Goal: Information Seeking & Learning: Learn about a topic

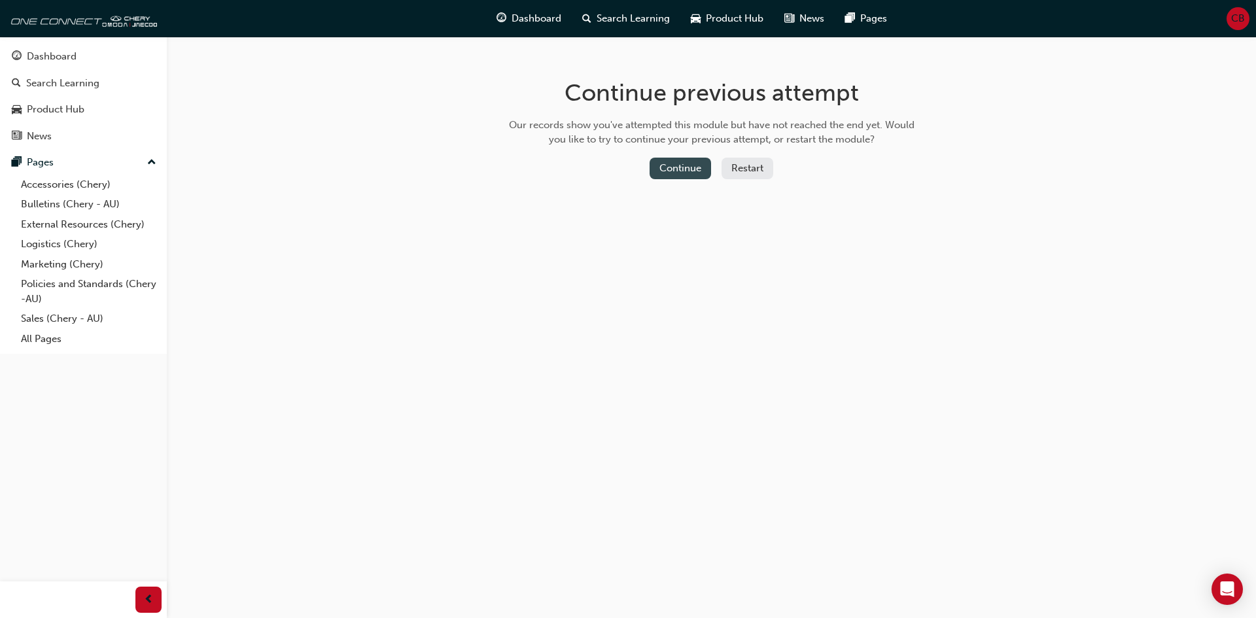
click at [704, 160] on button "Continue" at bounding box center [679, 169] width 61 height 22
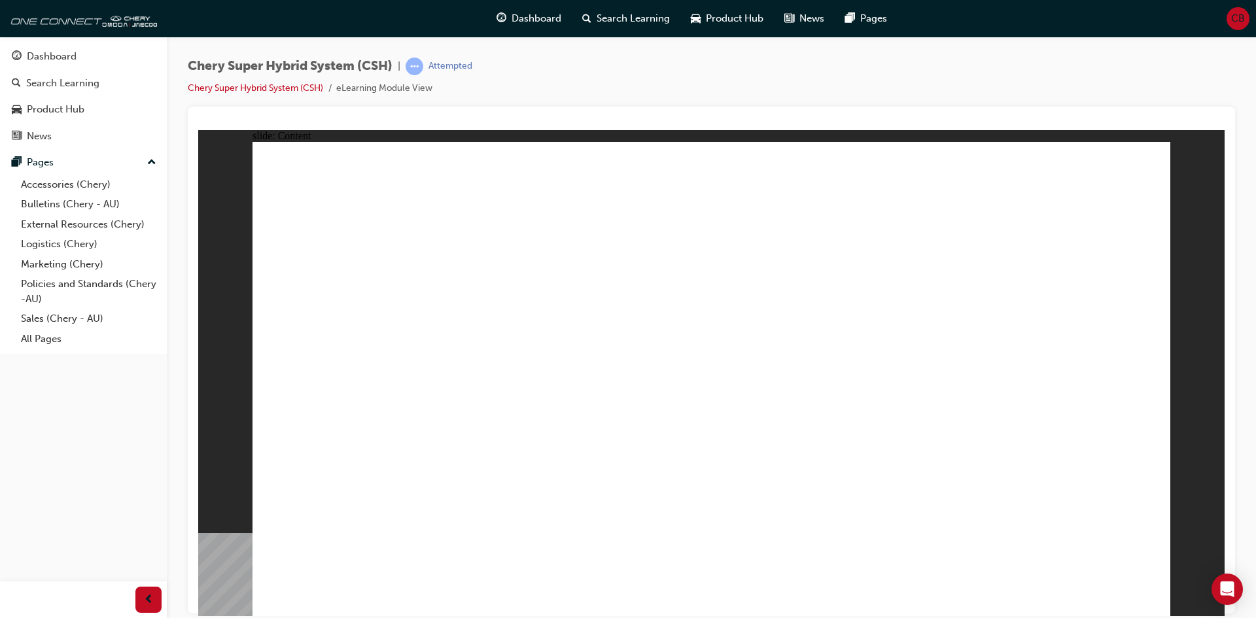
drag, startPoint x: 677, startPoint y: 483, endPoint x: 750, endPoint y: 476, distance: 72.9
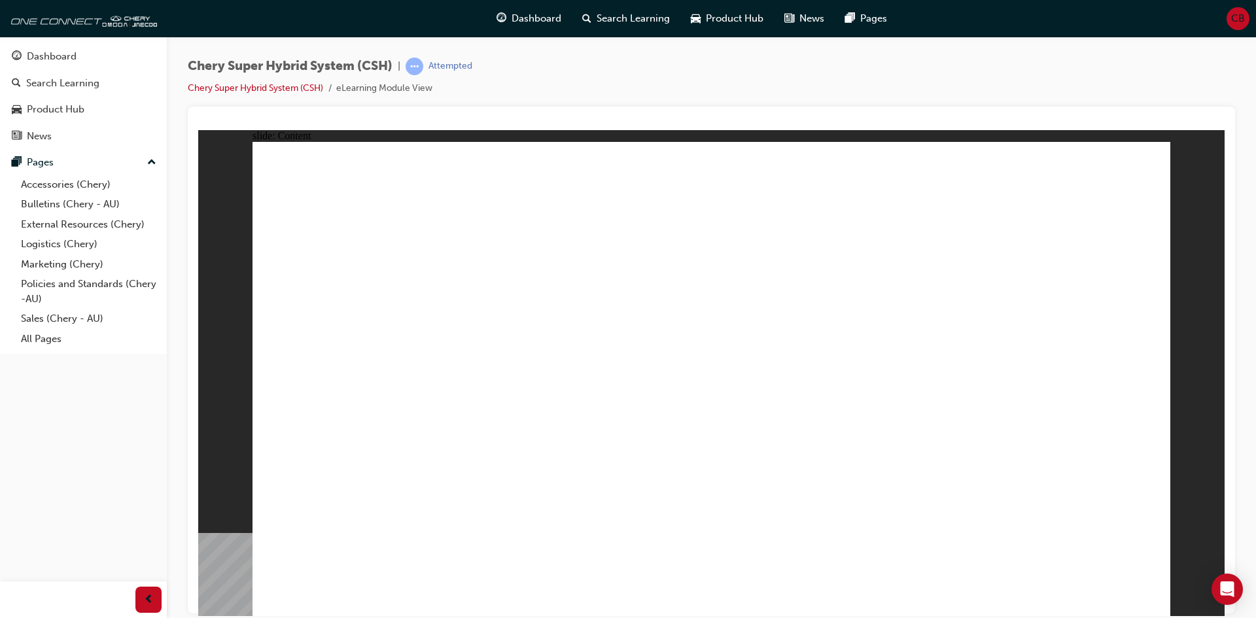
drag, startPoint x: 531, startPoint y: 551, endPoint x: 471, endPoint y: 561, distance: 60.9
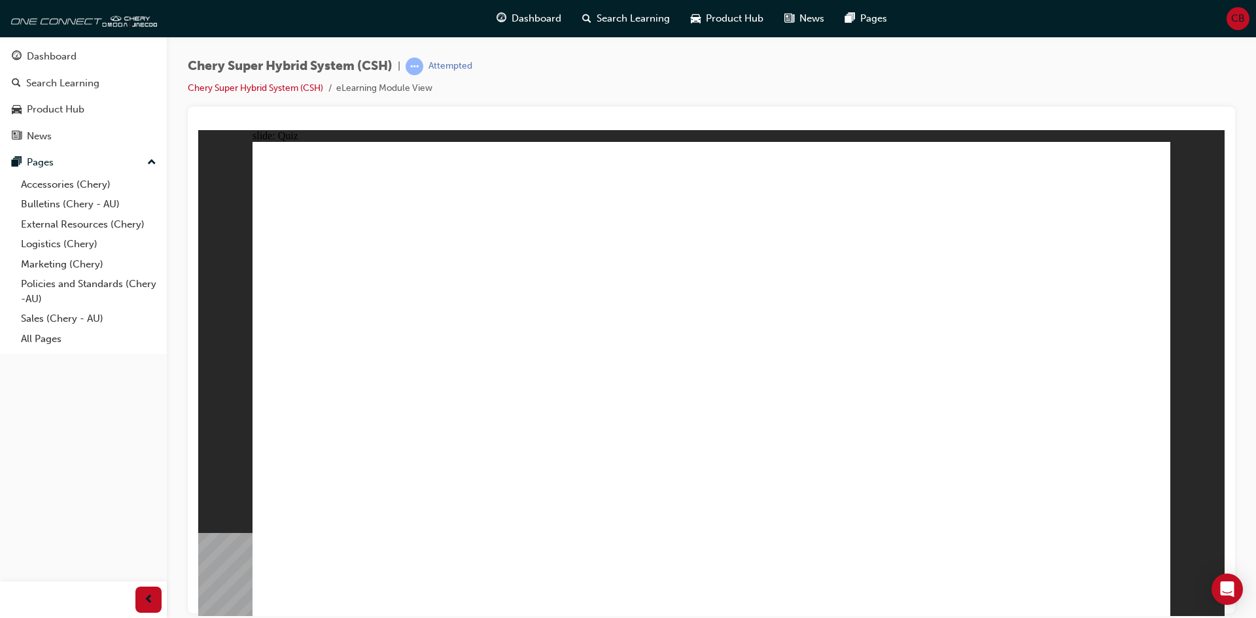
radio input "true"
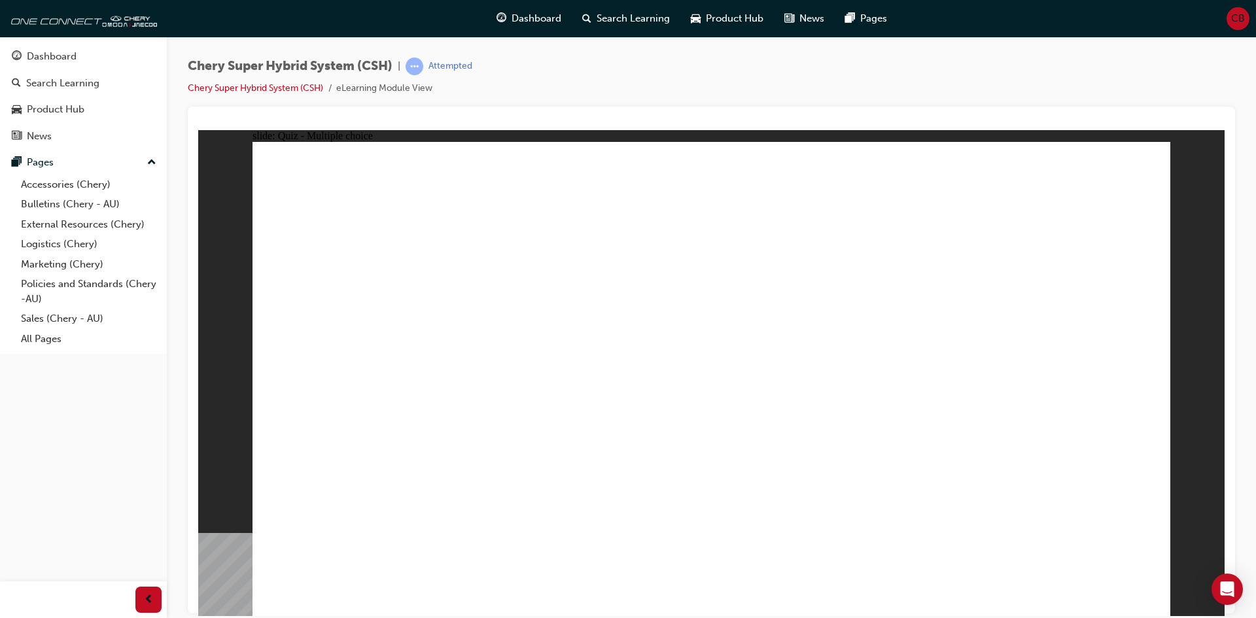
radio input "true"
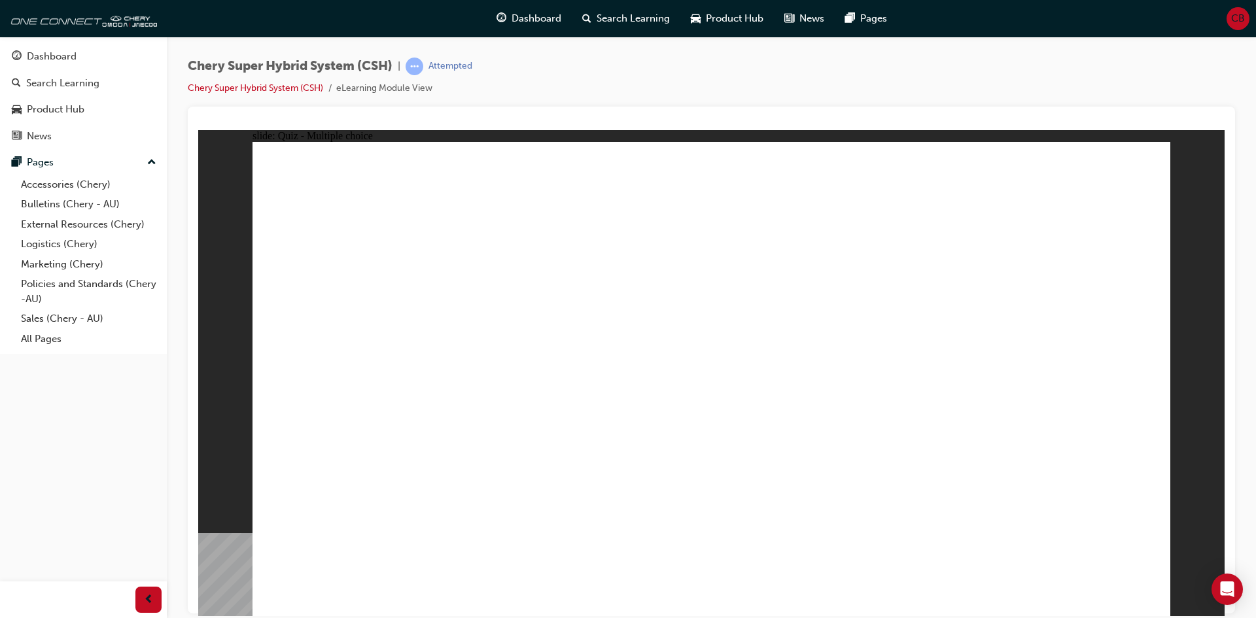
drag, startPoint x: 907, startPoint y: 271, endPoint x: 893, endPoint y: 306, distance: 38.1
radio input "true"
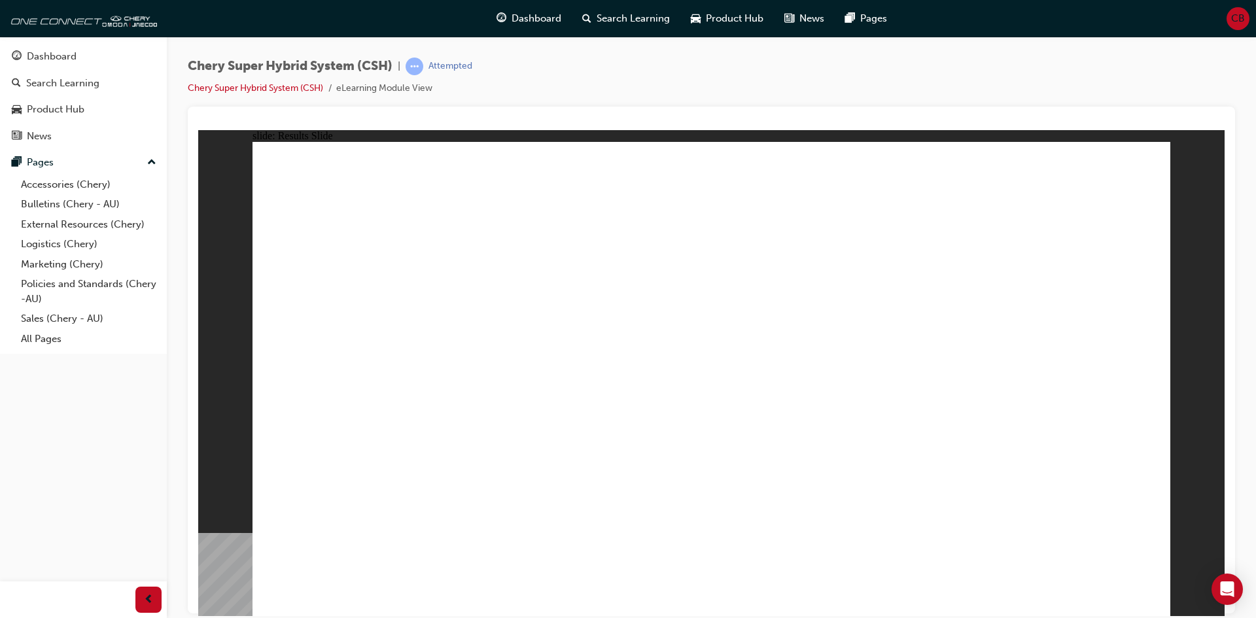
radio input "false"
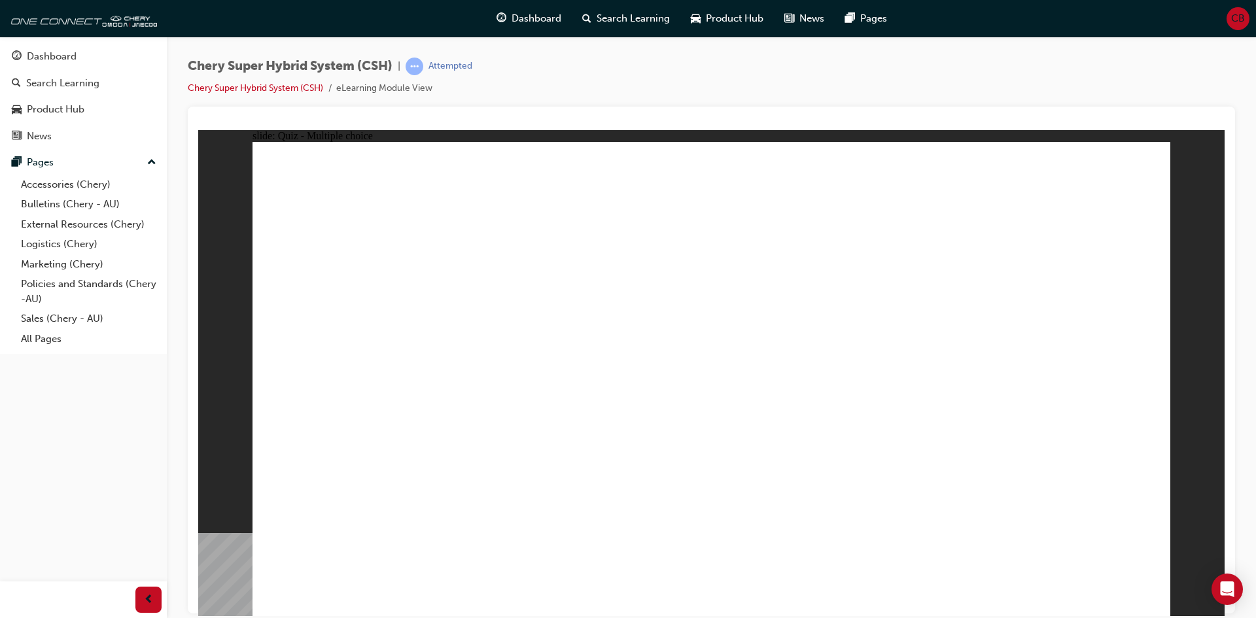
radio input "false"
radio input "true"
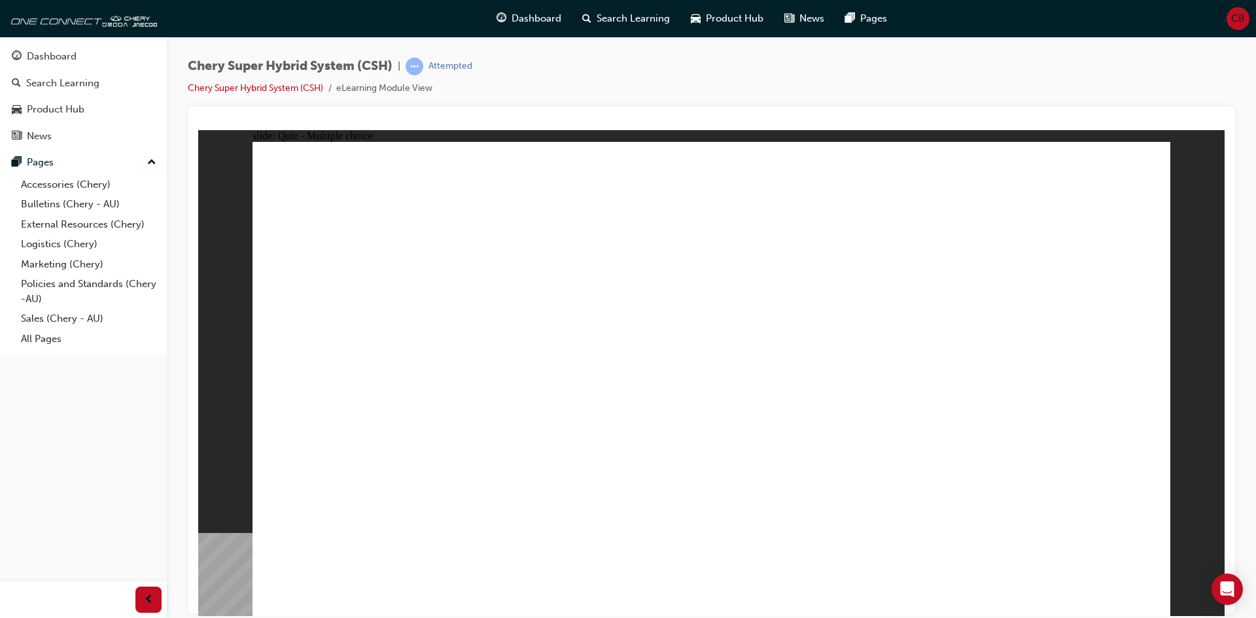
radio input "true"
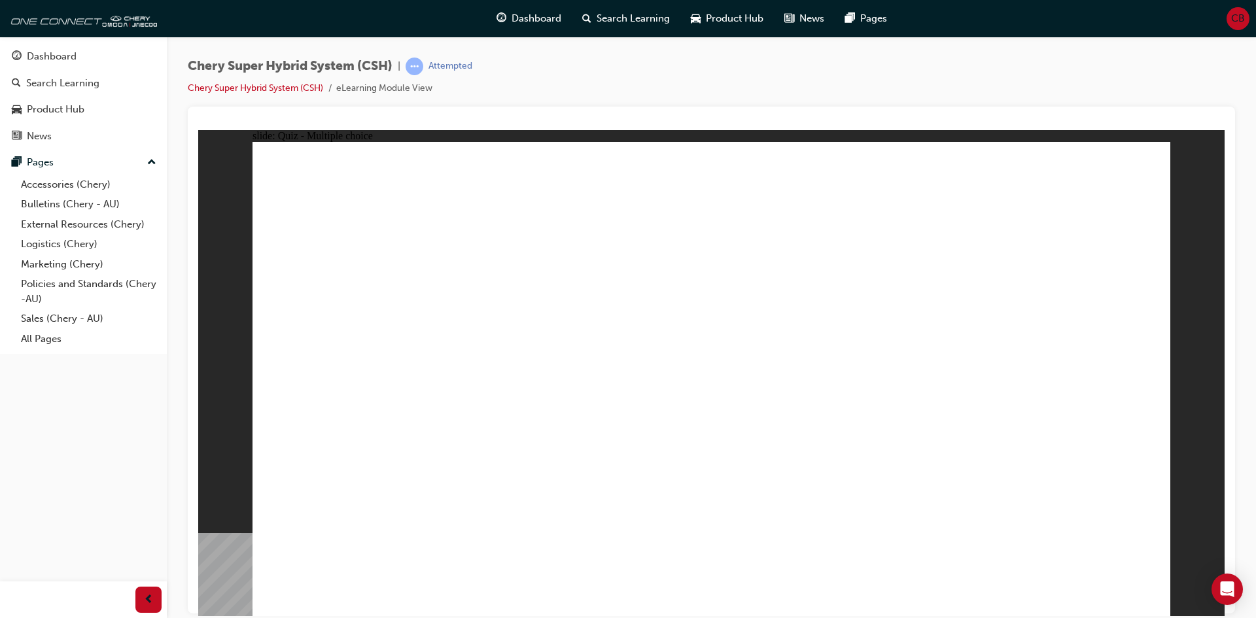
radio input "true"
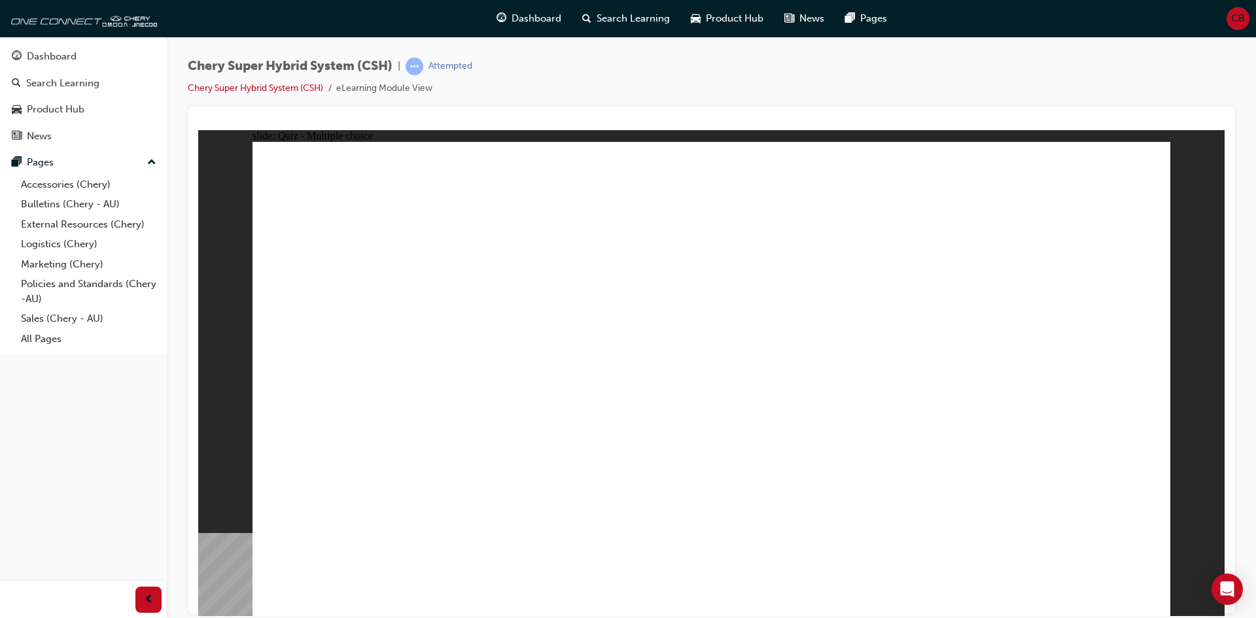
drag, startPoint x: 683, startPoint y: 453, endPoint x: 690, endPoint y: 454, distance: 6.7
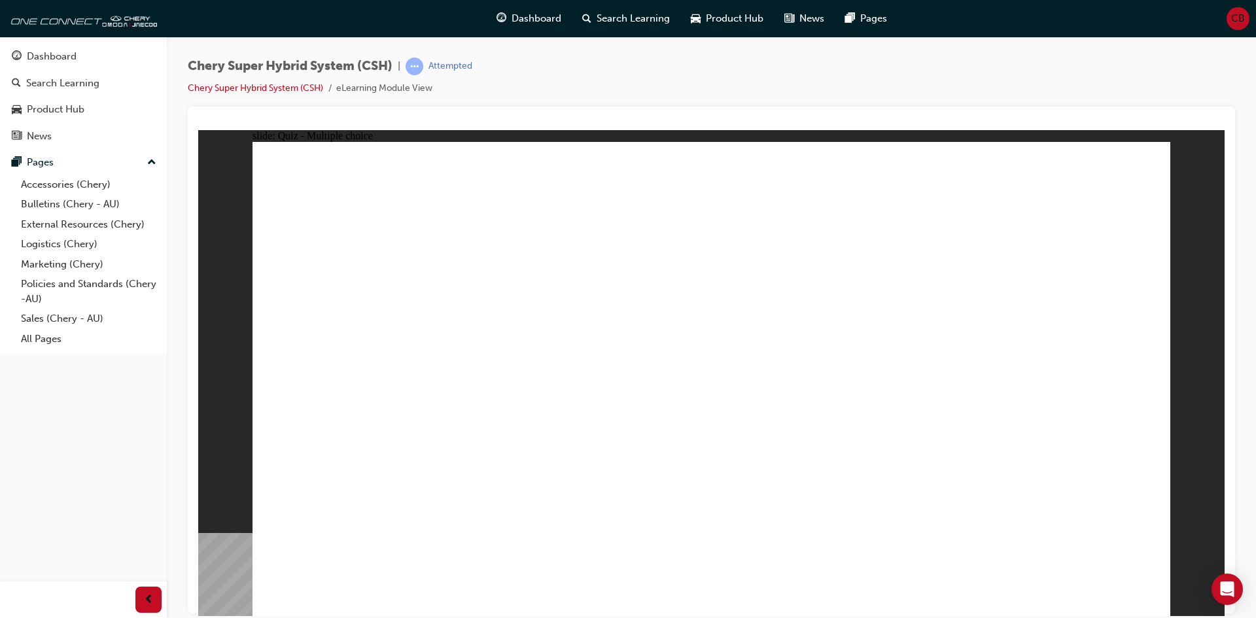
radio input "true"
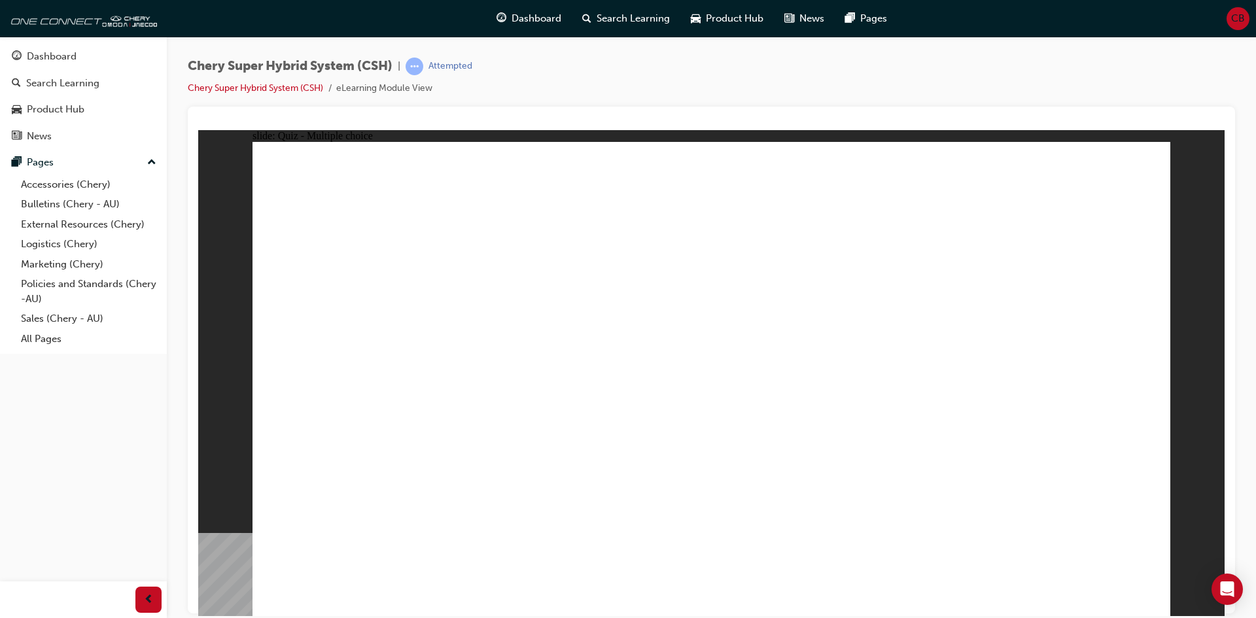
radio input "true"
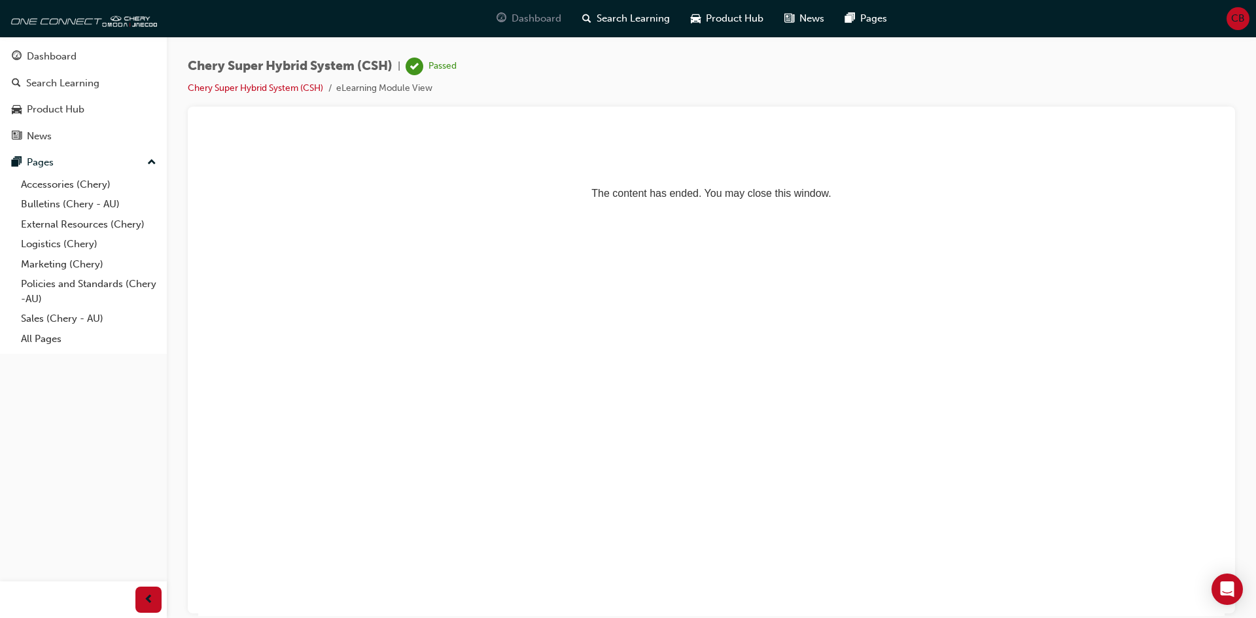
click at [553, 16] on span "Dashboard" at bounding box center [536, 18] width 50 height 15
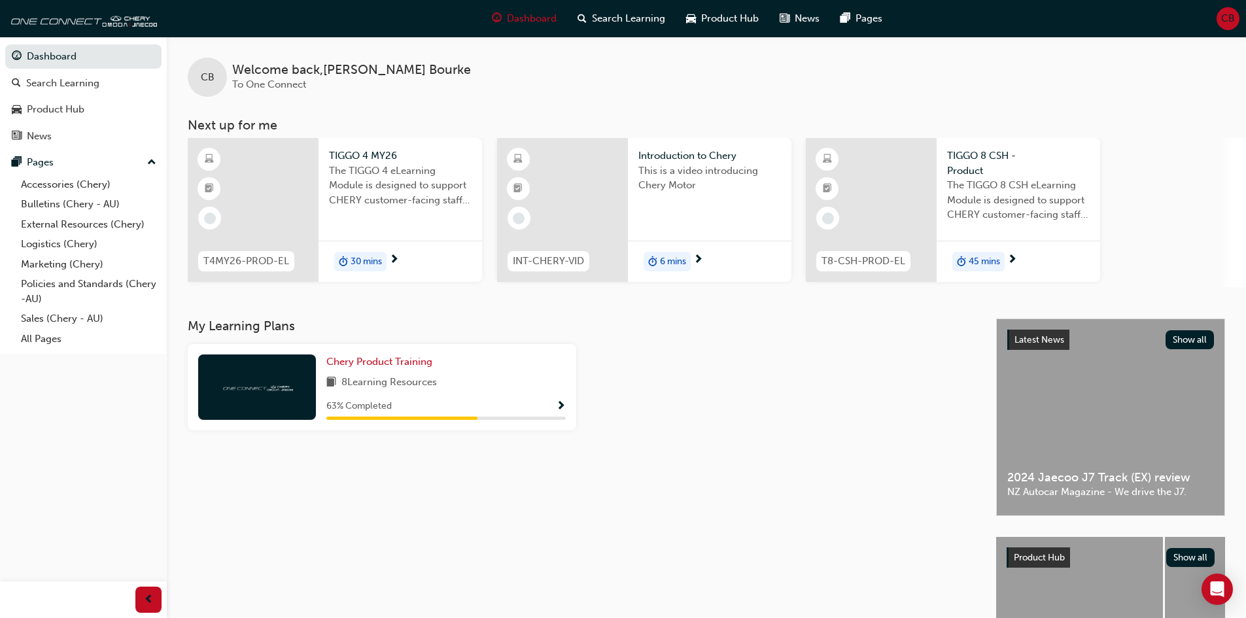
click at [385, 249] on div "30 mins" at bounding box center [401, 261] width 164 height 41
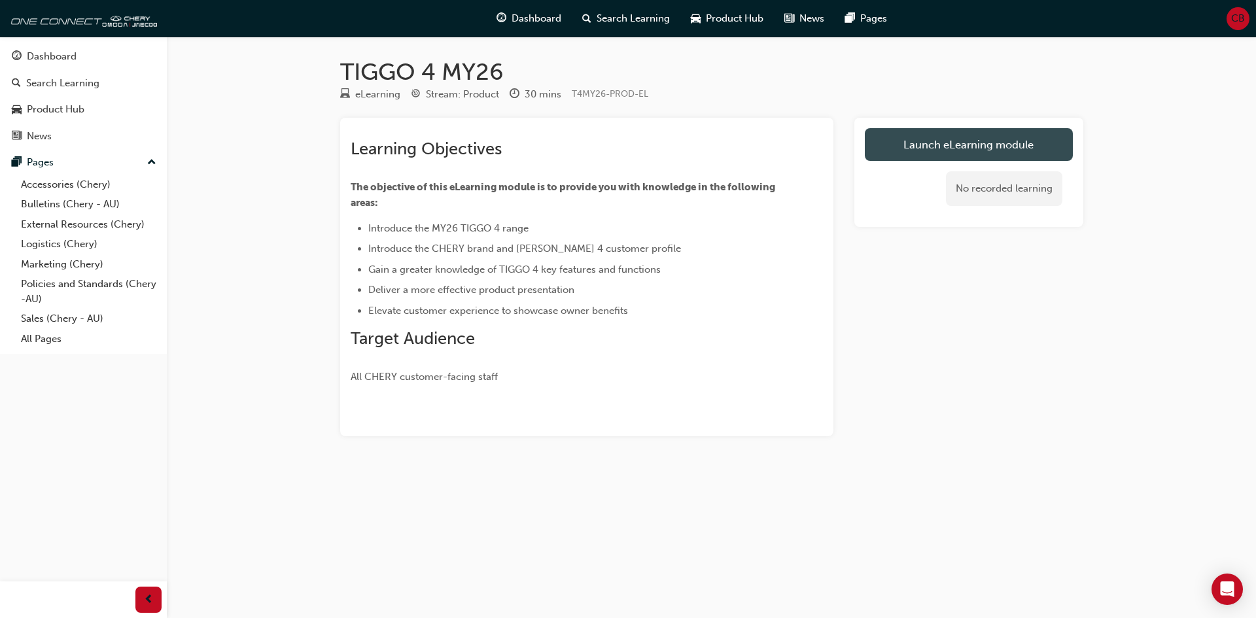
click at [879, 150] on link "Launch eLearning module" at bounding box center [969, 144] width 208 height 33
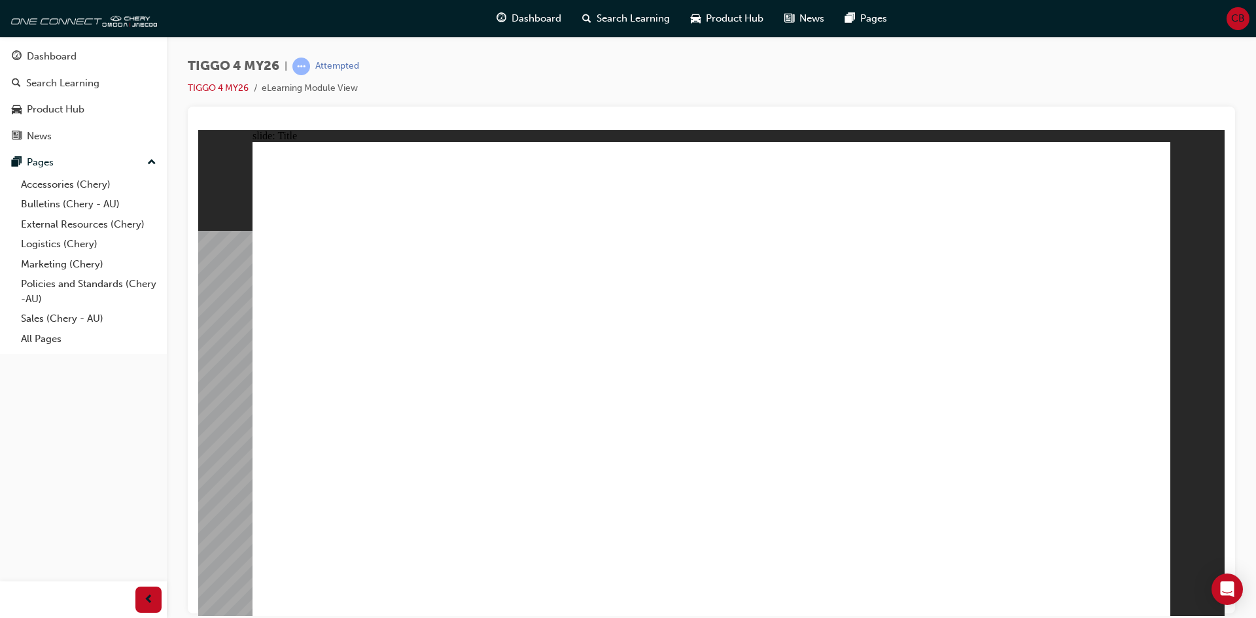
drag, startPoint x: 1132, startPoint y: 591, endPoint x: 1149, endPoint y: 590, distance: 17.1
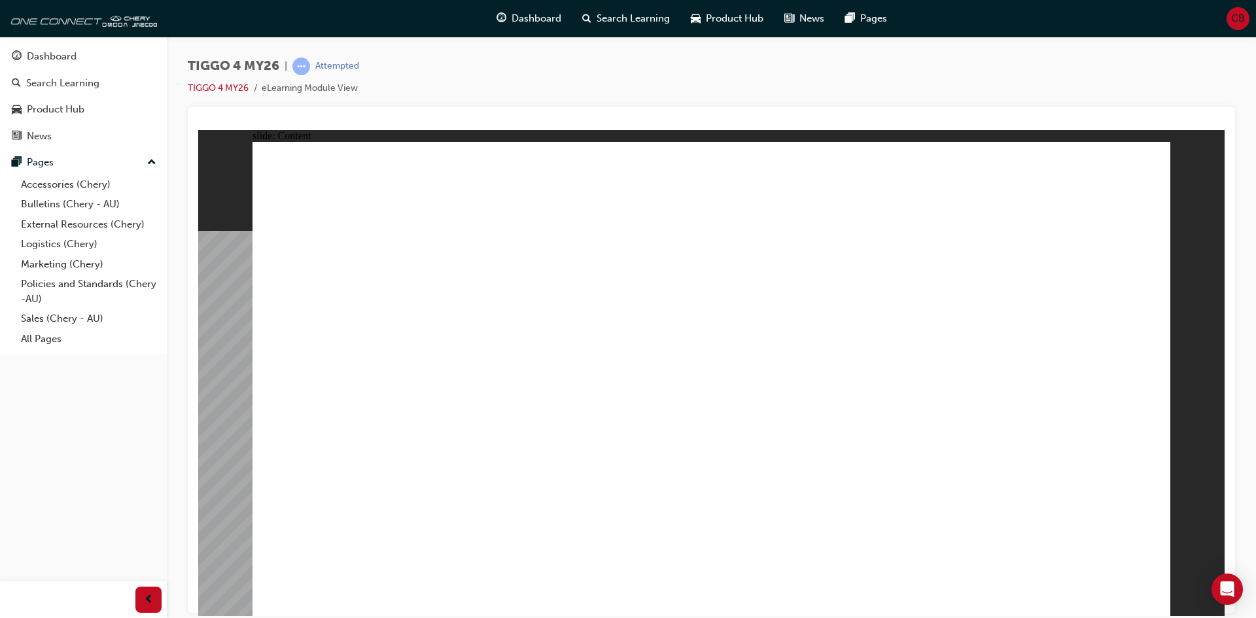
drag, startPoint x: 1153, startPoint y: 584, endPoint x: 1145, endPoint y: 585, distance: 8.0
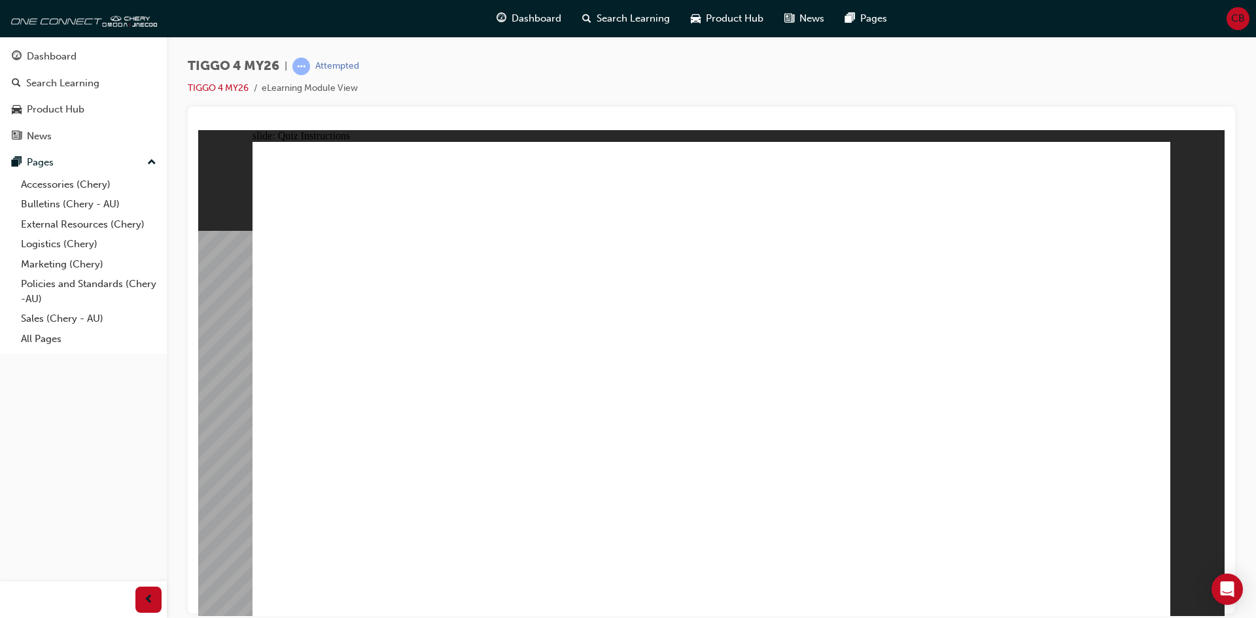
radio input "true"
drag, startPoint x: 703, startPoint y: 302, endPoint x: 710, endPoint y: 487, distance: 184.6
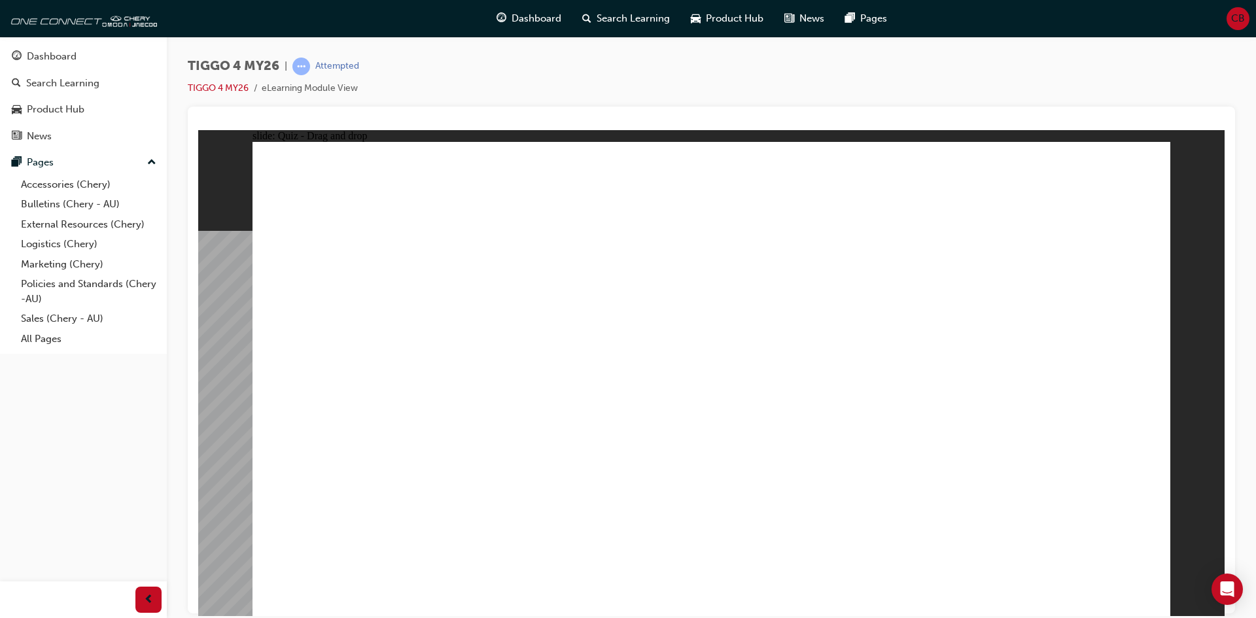
drag, startPoint x: 713, startPoint y: 489, endPoint x: 886, endPoint y: 492, distance: 173.4
drag, startPoint x: 933, startPoint y: 301, endPoint x: 394, endPoint y: 478, distance: 566.7
drag, startPoint x: 540, startPoint y: 308, endPoint x: 544, endPoint y: 496, distance: 188.4
drag, startPoint x: 1075, startPoint y: 309, endPoint x: 1060, endPoint y: 481, distance: 172.0
drag, startPoint x: 373, startPoint y: 298, endPoint x: 737, endPoint y: 485, distance: 409.2
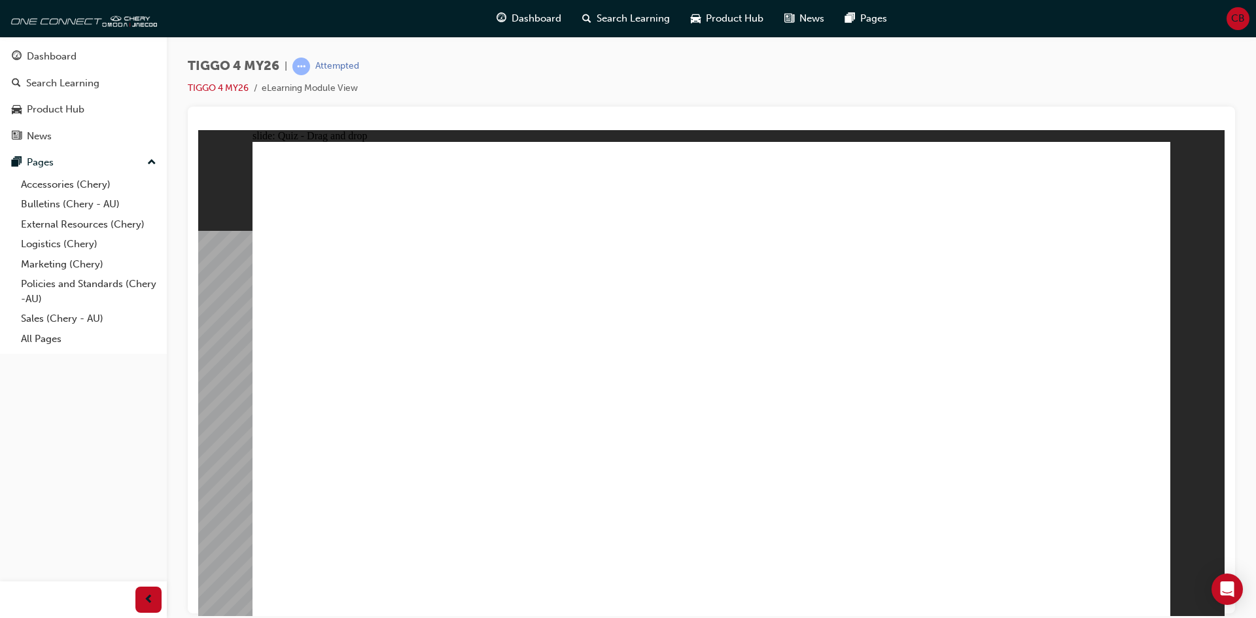
radio input "true"
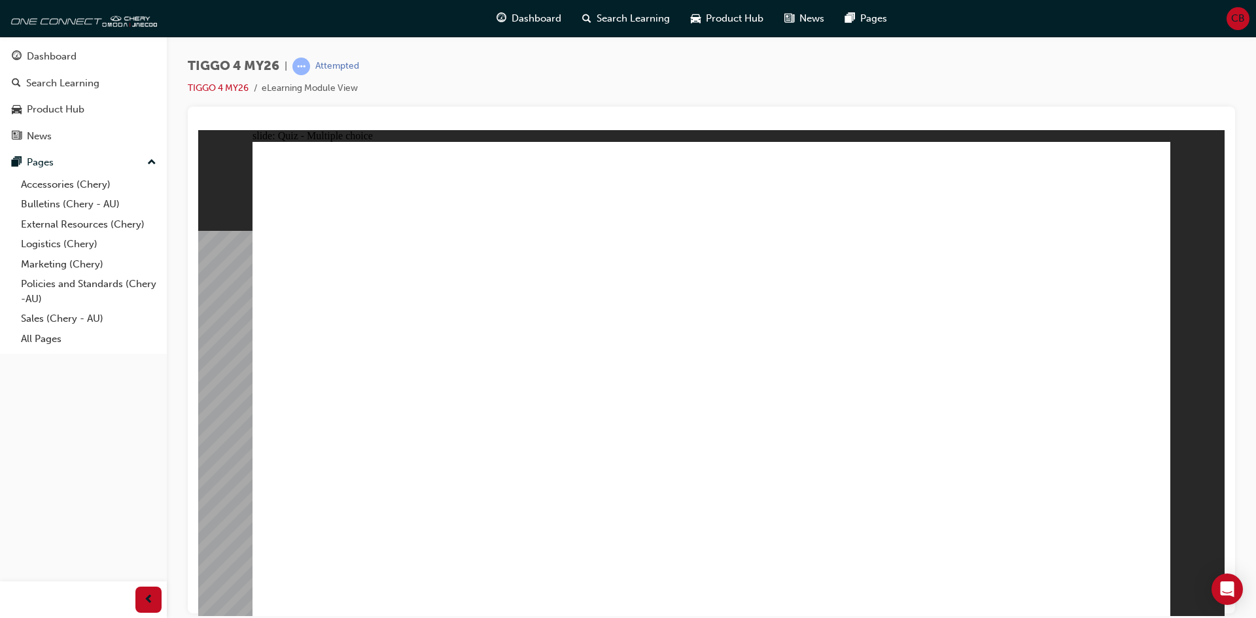
radio input "true"
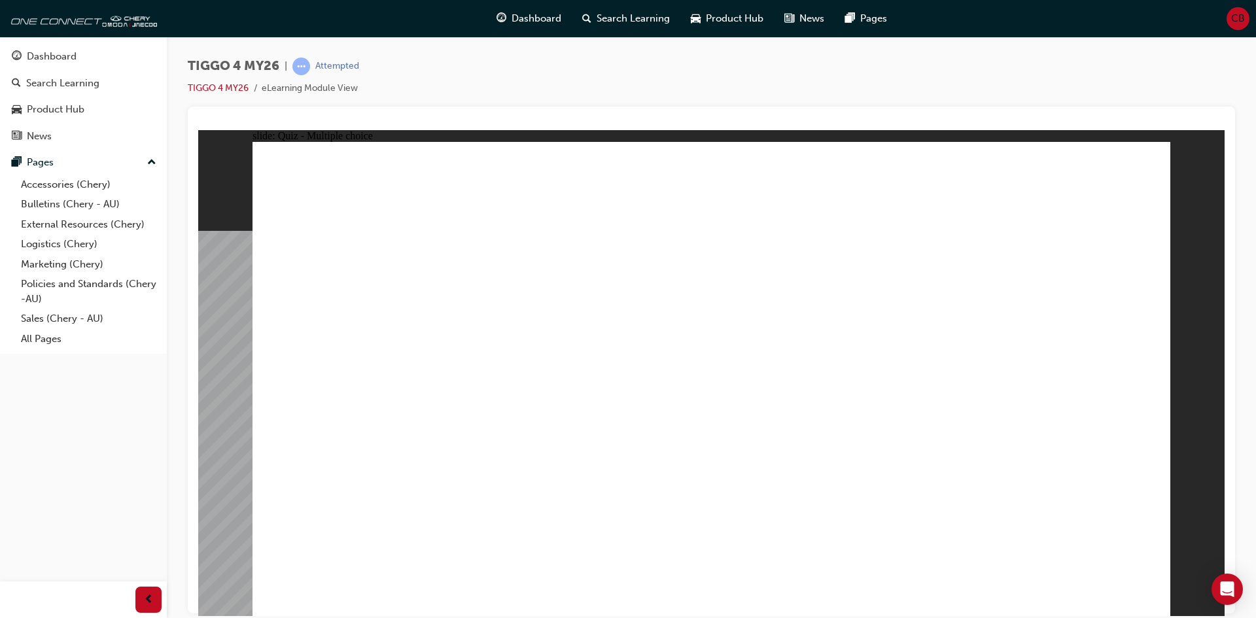
drag, startPoint x: 370, startPoint y: 343, endPoint x: 1014, endPoint y: 279, distance: 646.8
drag, startPoint x: 340, startPoint y: 385, endPoint x: 986, endPoint y: 304, distance: 650.5
drag, startPoint x: 552, startPoint y: 387, endPoint x: 748, endPoint y: 341, distance: 200.7
drag, startPoint x: 576, startPoint y: 347, endPoint x: 1018, endPoint y: 381, distance: 443.5
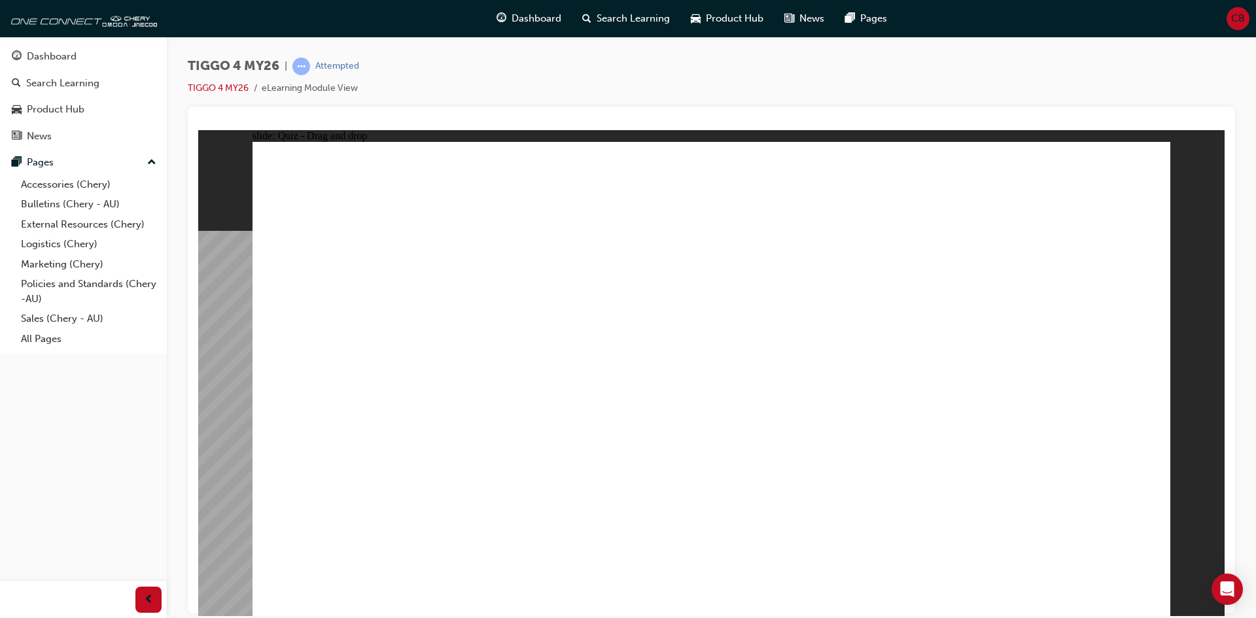
drag, startPoint x: 629, startPoint y: 420, endPoint x: 554, endPoint y: 421, distance: 74.6
drag, startPoint x: 398, startPoint y: 489, endPoint x: 1037, endPoint y: 464, distance: 639.5
drag, startPoint x: 368, startPoint y: 430, endPoint x: 1042, endPoint y: 481, distance: 676.3
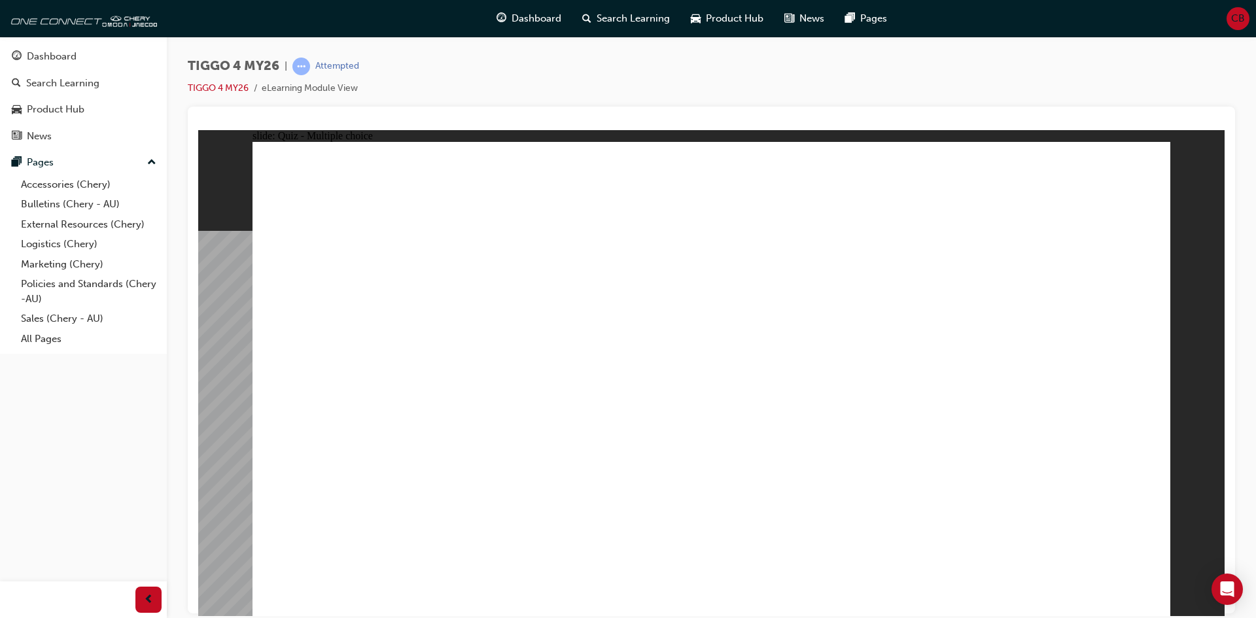
radio input "true"
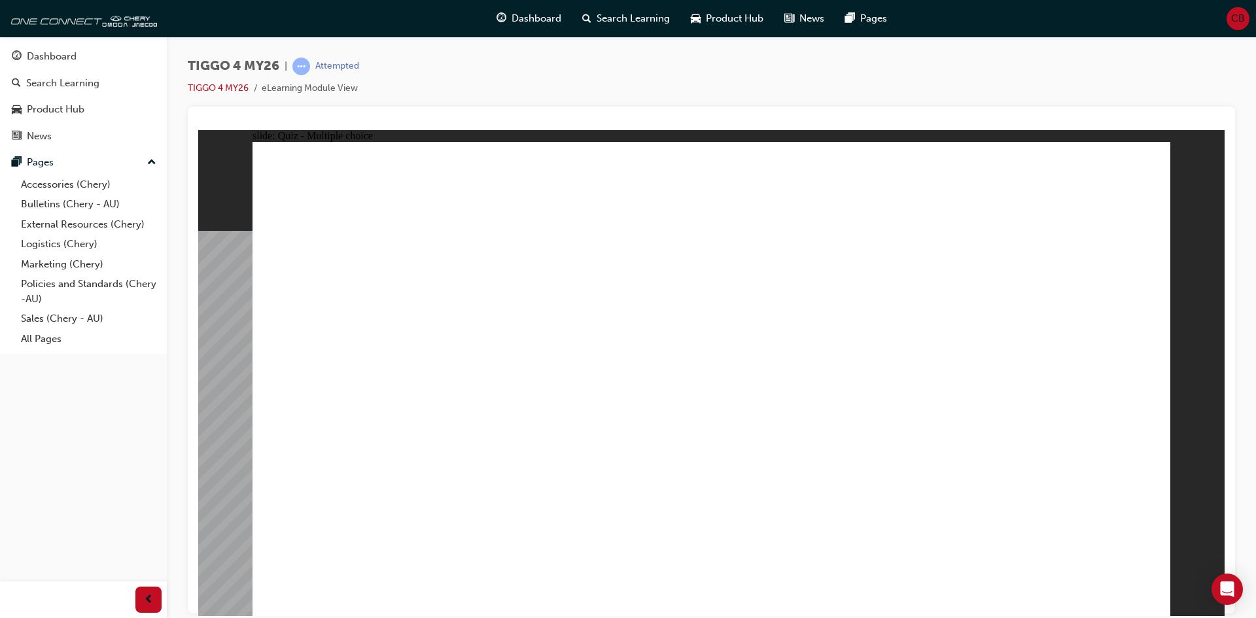
radio input "true"
drag, startPoint x: 555, startPoint y: 463, endPoint x: 561, endPoint y: 453, distance: 11.4
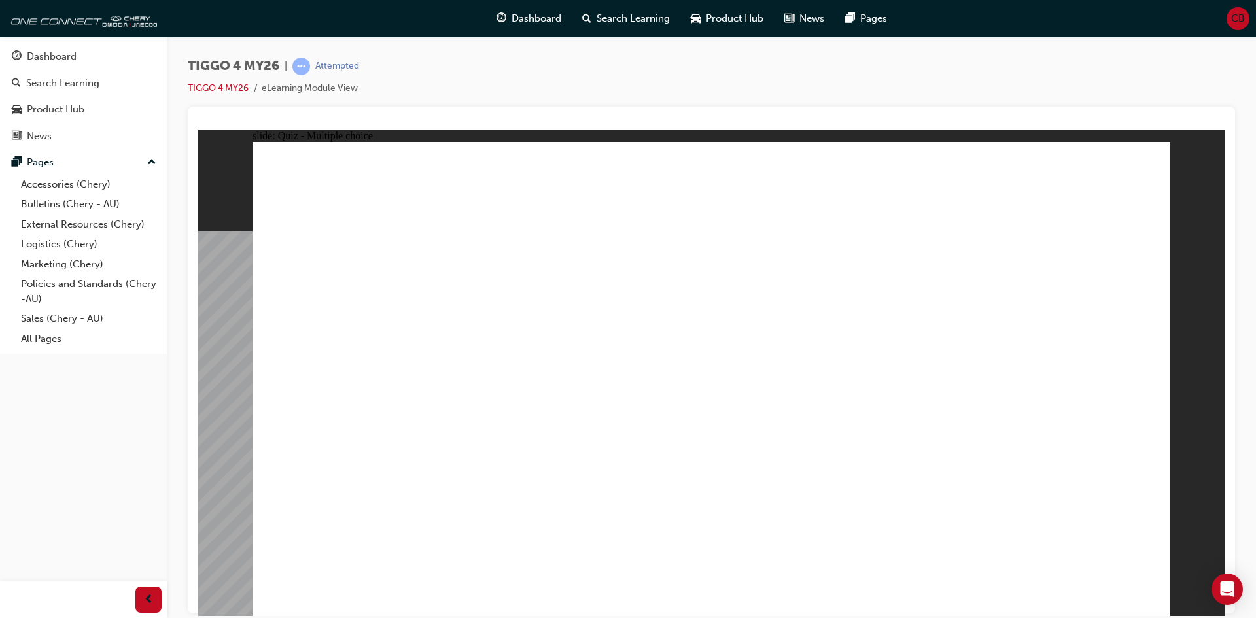
radio input "true"
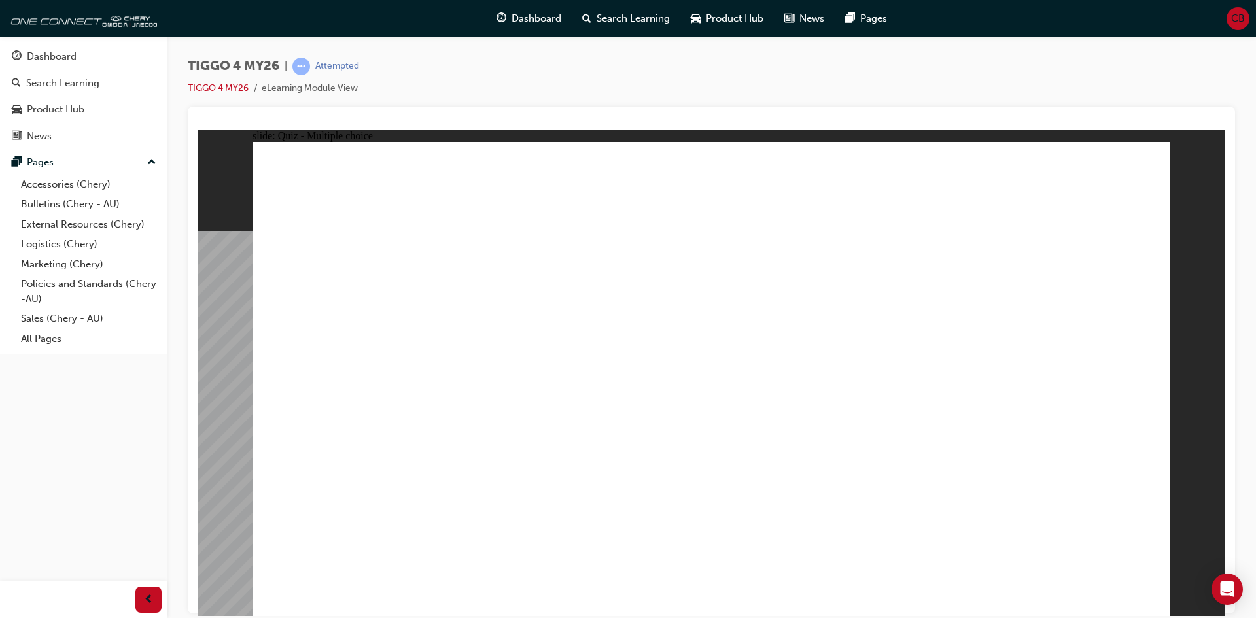
radio input "true"
drag, startPoint x: 729, startPoint y: 450, endPoint x: 726, endPoint y: 462, distance: 12.1
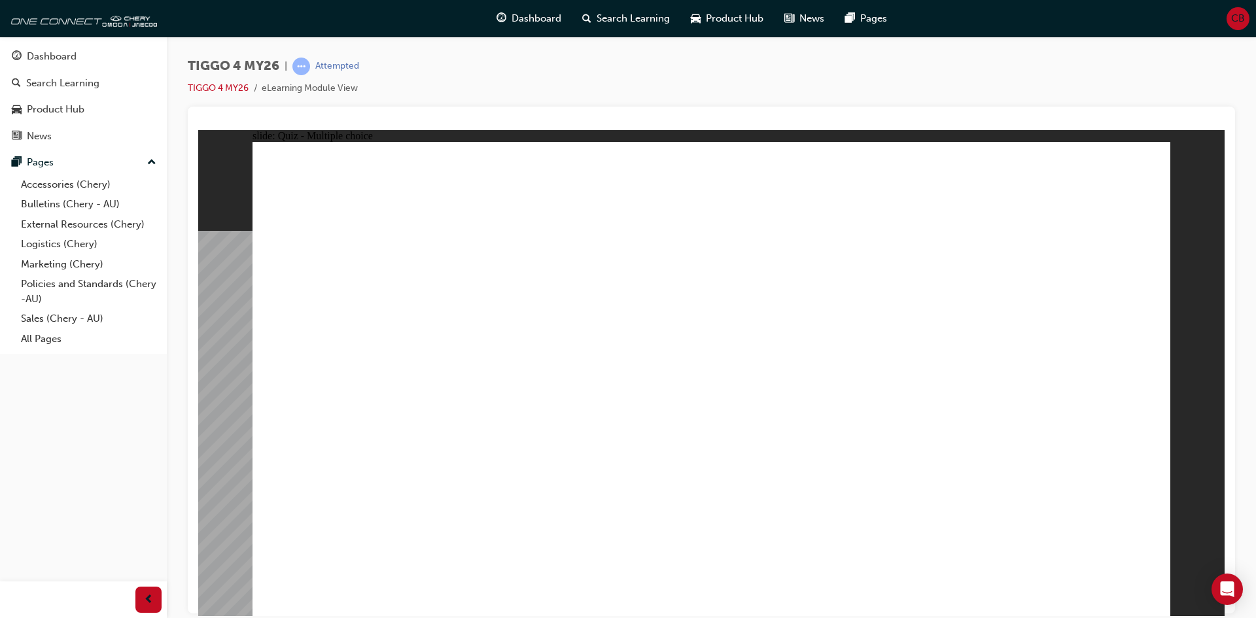
radio input "true"
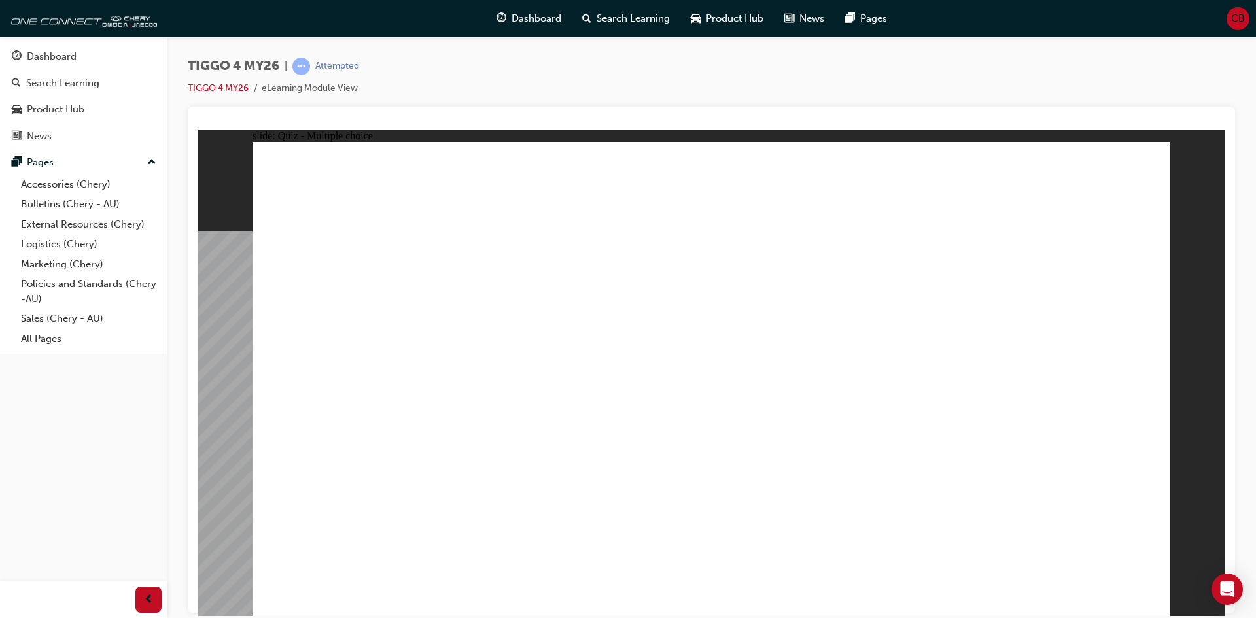
drag, startPoint x: 797, startPoint y: 215, endPoint x: 788, endPoint y: 198, distance: 18.4
radio input "true"
